Goal: Navigation & Orientation: Find specific page/section

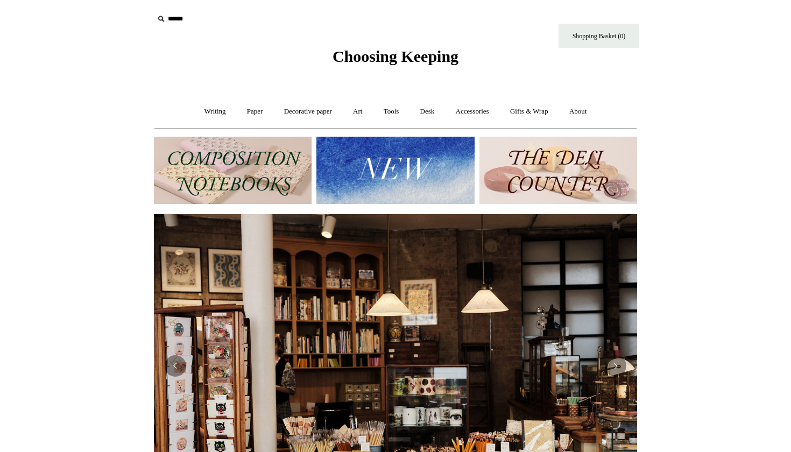
click at [299, 176] on img at bounding box center [233, 170] width 158 height 67
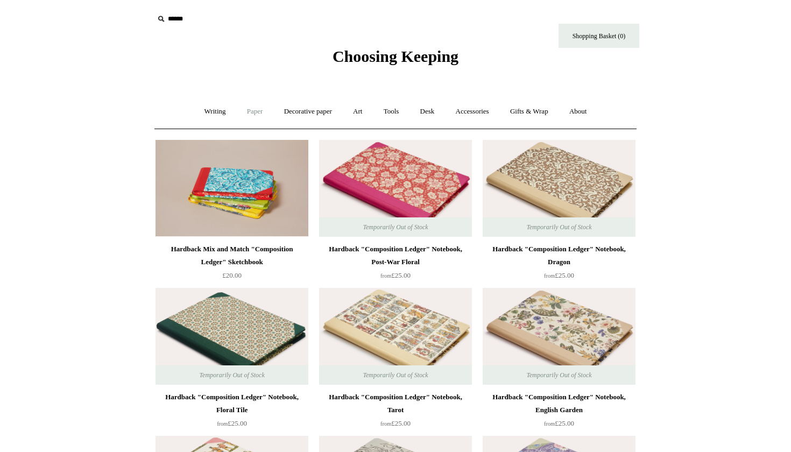
click at [256, 111] on link "Paper +" at bounding box center [255, 111] width 36 height 29
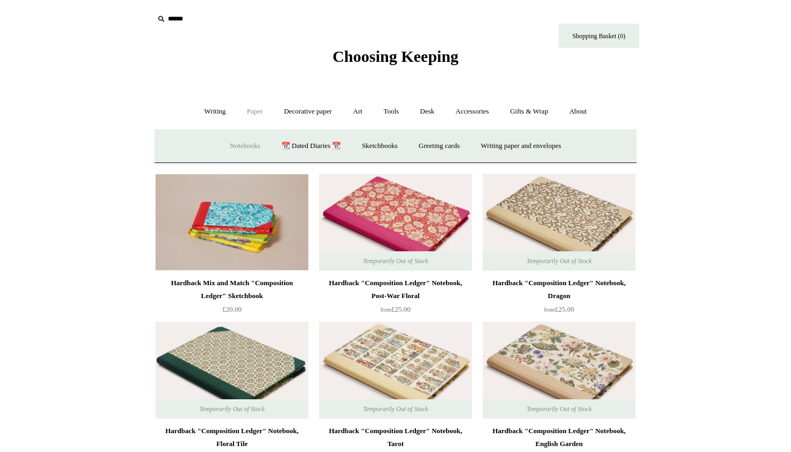
click at [243, 143] on link "Notebooks +" at bounding box center [244, 146] width 49 height 29
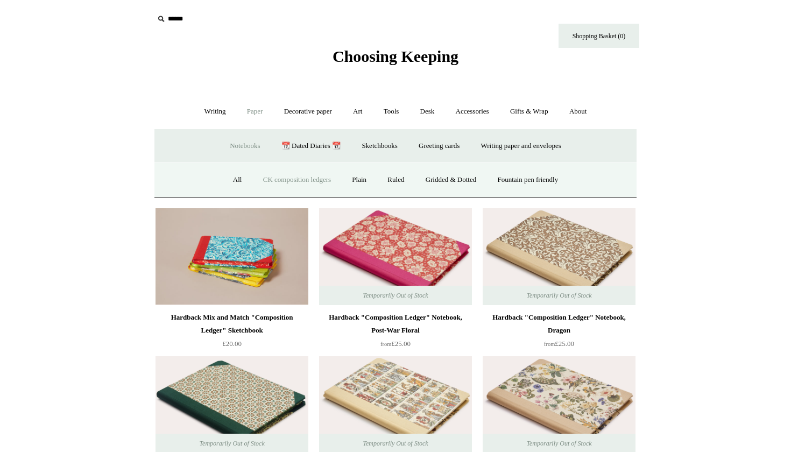
click at [228, 148] on link "Notebooks -" at bounding box center [244, 146] width 49 height 29
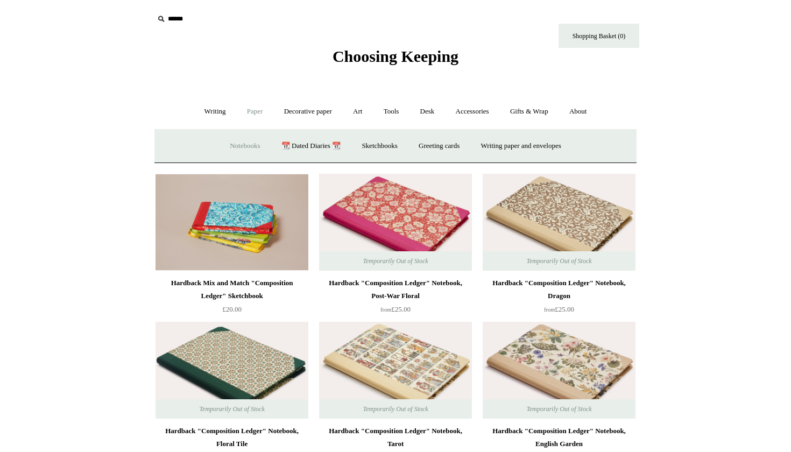
click at [230, 147] on link "Notebooks +" at bounding box center [244, 146] width 49 height 29
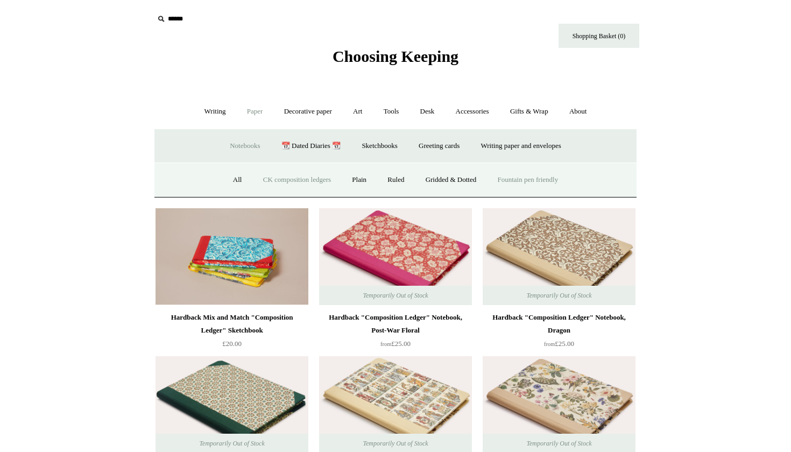
click at [516, 188] on link "Fountain pen friendly" at bounding box center [528, 180] width 80 height 29
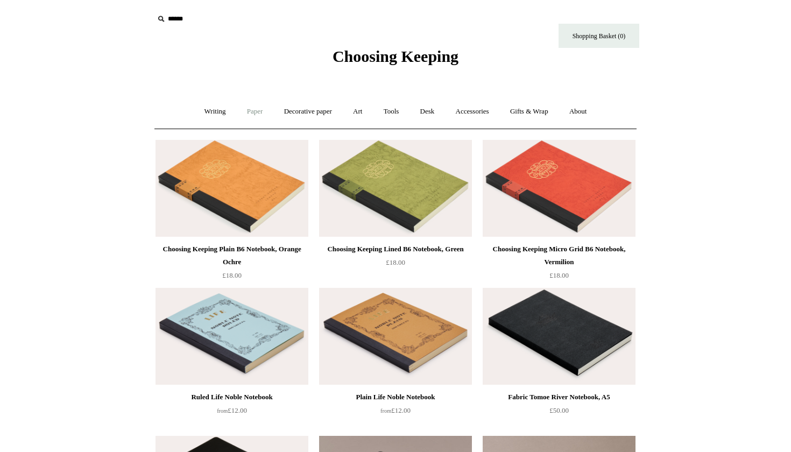
click at [238, 114] on link "Paper +" at bounding box center [255, 111] width 36 height 29
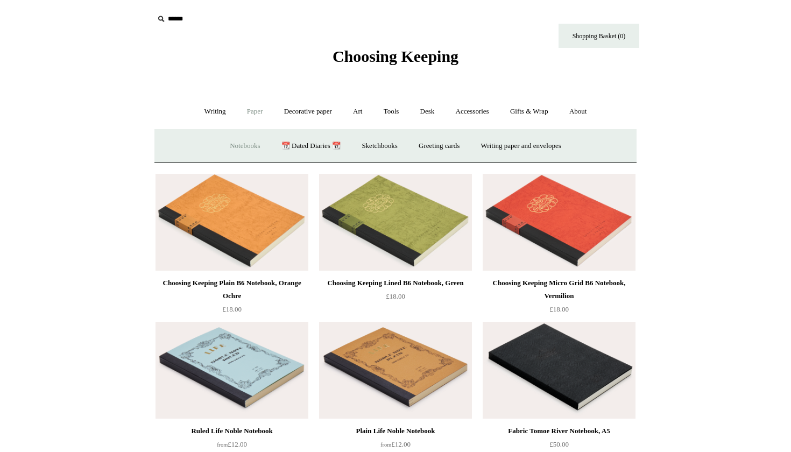
click at [245, 148] on link "Notebooks +" at bounding box center [244, 146] width 49 height 29
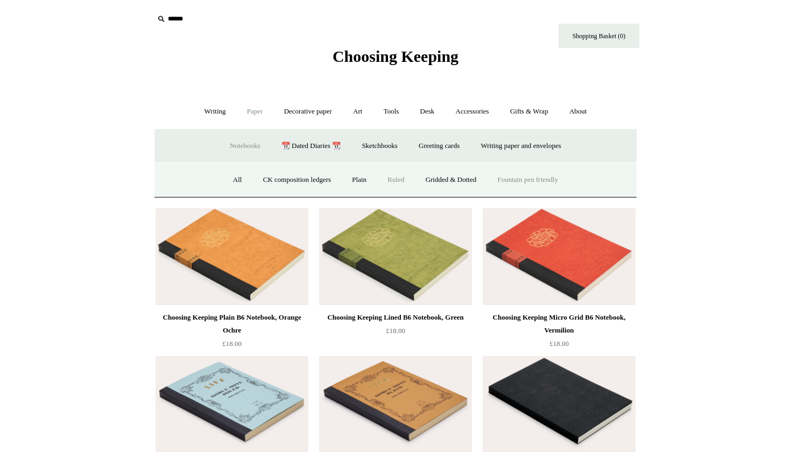
click at [389, 179] on link "Ruled" at bounding box center [396, 180] width 36 height 29
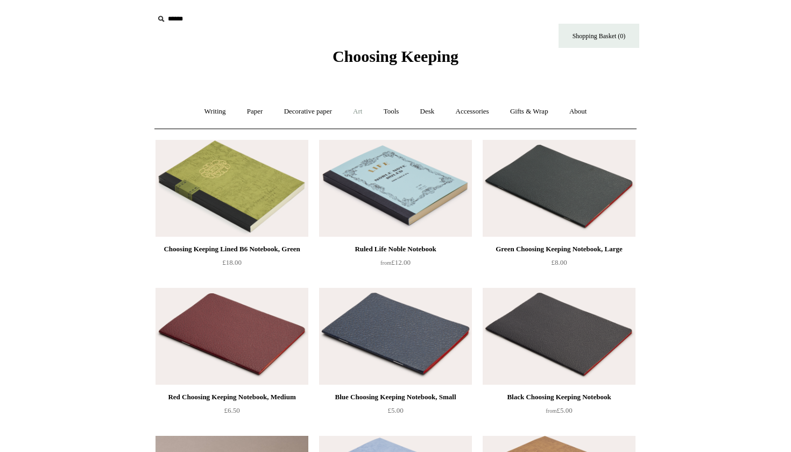
click at [351, 115] on link "Art +" at bounding box center [357, 111] width 29 height 29
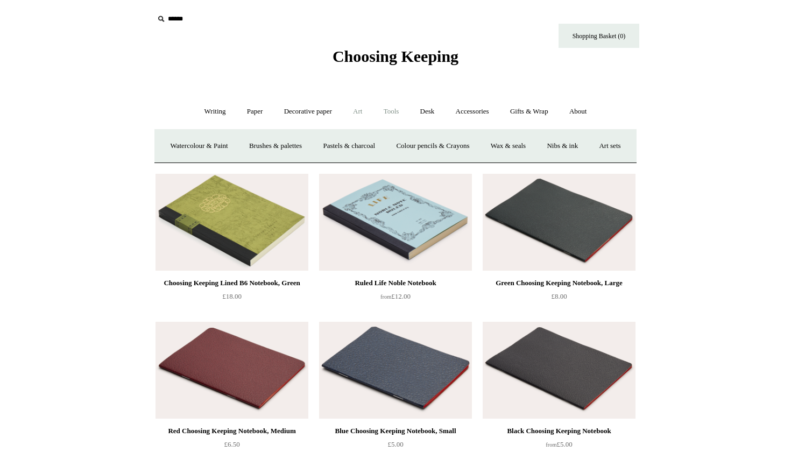
click at [389, 111] on link "Tools +" at bounding box center [391, 111] width 35 height 29
click at [349, 110] on link "Art +" at bounding box center [357, 111] width 29 height 29
click at [221, 113] on link "Writing +" at bounding box center [215, 111] width 41 height 29
click at [212, 139] on link "Pens by brand +" at bounding box center [203, 146] width 59 height 29
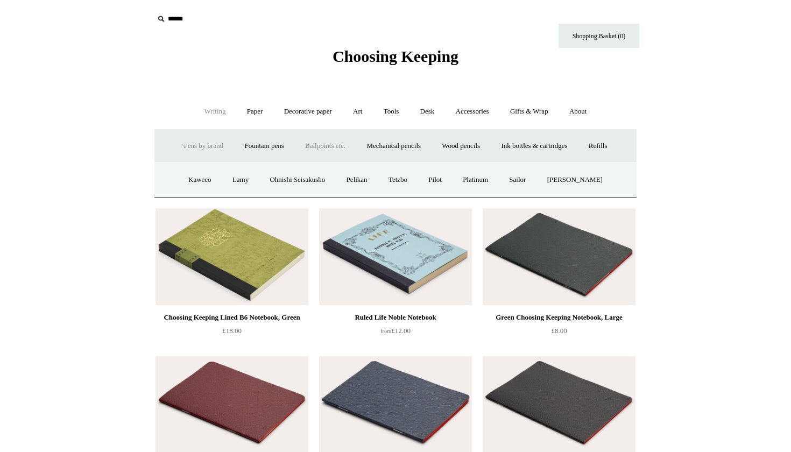
click at [316, 148] on link "Ballpoints etc. +" at bounding box center [325, 146] width 60 height 29
click at [327, 141] on link "Ballpoints etc. -" at bounding box center [325, 146] width 60 height 29
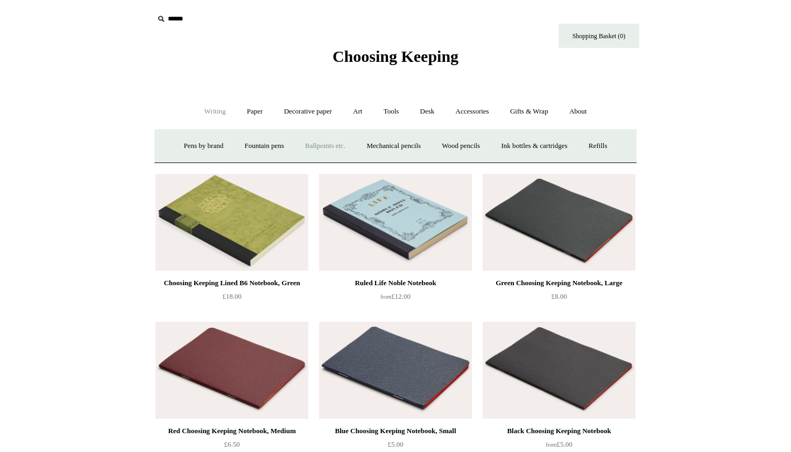
click at [334, 147] on link "Ballpoints etc. +" at bounding box center [325, 146] width 60 height 29
click at [334, 146] on link "Ballpoints etc. +" at bounding box center [325, 146] width 60 height 29
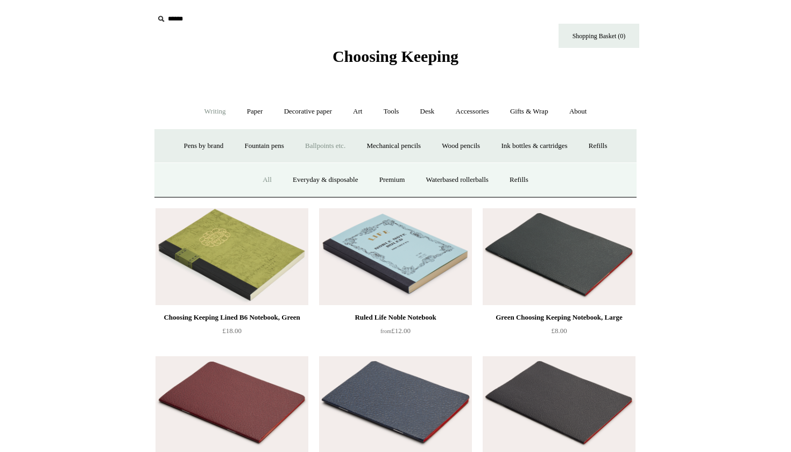
click at [264, 176] on link "All" at bounding box center [267, 180] width 29 height 29
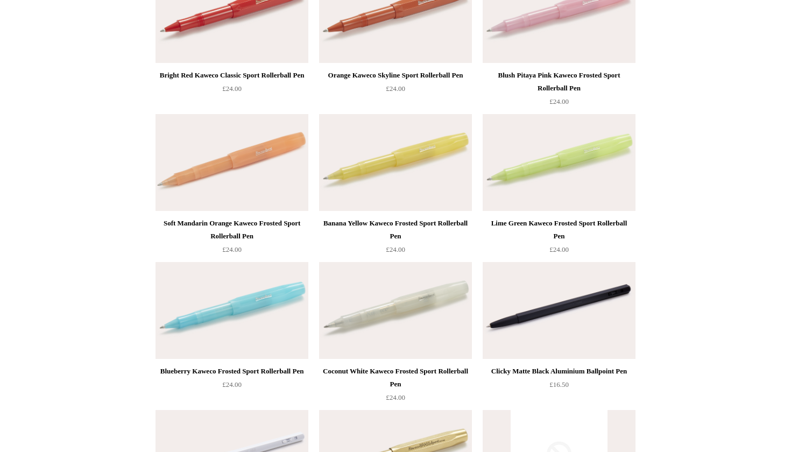
scroll to position [974, 0]
